Goal: Entertainment & Leisure: Consume media (video, audio)

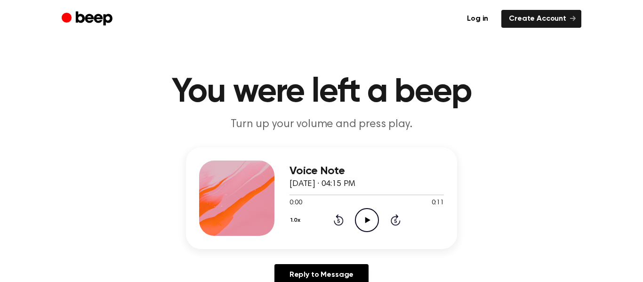
click at [364, 217] on icon "Play Audio" at bounding box center [367, 220] width 24 height 24
click at [365, 218] on icon at bounding box center [367, 220] width 4 height 6
click at [367, 221] on icon at bounding box center [367, 220] width 5 height 6
click at [367, 221] on icon "Pause Audio" at bounding box center [367, 220] width 24 height 24
click at [363, 216] on icon "Play Audio" at bounding box center [367, 220] width 24 height 24
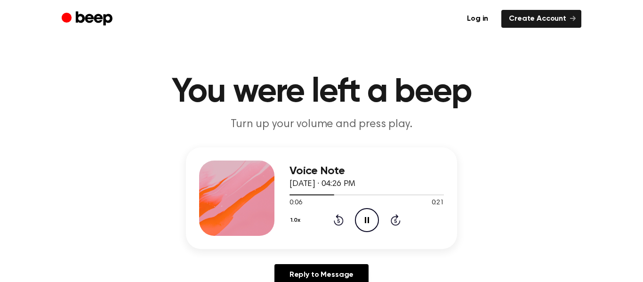
click at [377, 210] on icon "Pause Audio" at bounding box center [367, 220] width 24 height 24
click at [371, 214] on icon "Play Audio" at bounding box center [367, 220] width 24 height 24
click at [371, 213] on icon "Pause Audio" at bounding box center [367, 220] width 24 height 24
